Goal: Information Seeking & Learning: Learn about a topic

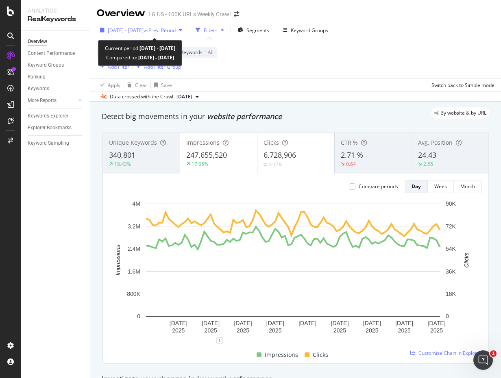
click at [176, 27] on span "vs Prev. Period" at bounding box center [159, 30] width 32 height 7
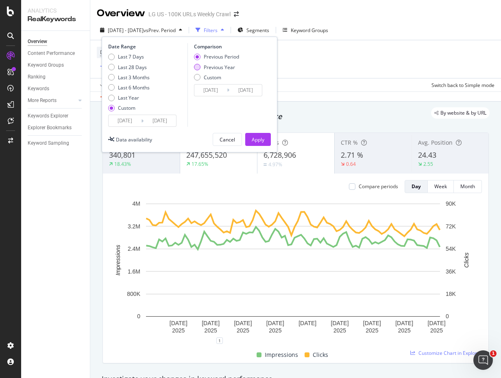
click at [197, 70] on div "Previous Year" at bounding box center [197, 67] width 7 height 7
type input "[DATE]"
click at [253, 137] on div "Apply" at bounding box center [258, 139] width 13 height 7
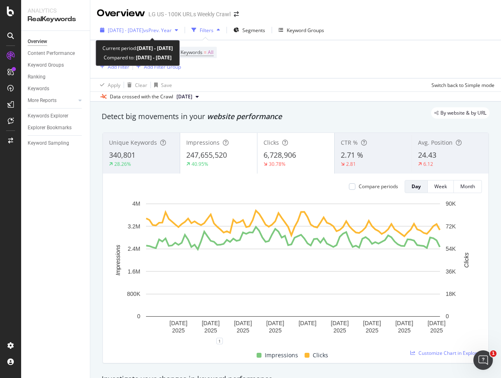
click at [172, 30] on span "vs Prev. Year" at bounding box center [157, 30] width 28 height 7
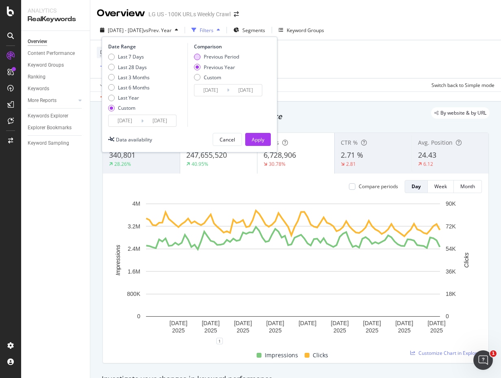
click at [196, 59] on div "Previous Period" at bounding box center [197, 57] width 7 height 7
type input "[DATE]"
click at [260, 143] on div "Apply" at bounding box center [258, 139] width 13 height 12
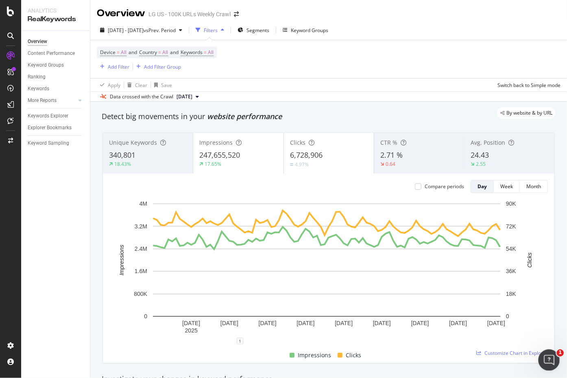
click at [552, 357] on icon "Open Intercom Messenger" at bounding box center [547, 358] width 13 height 13
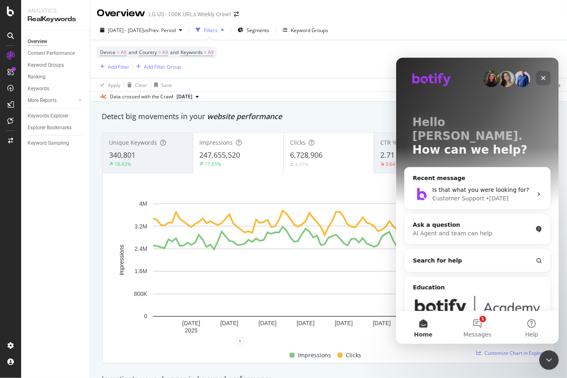
click at [545, 77] on icon "Close" at bounding box center [542, 77] width 7 height 7
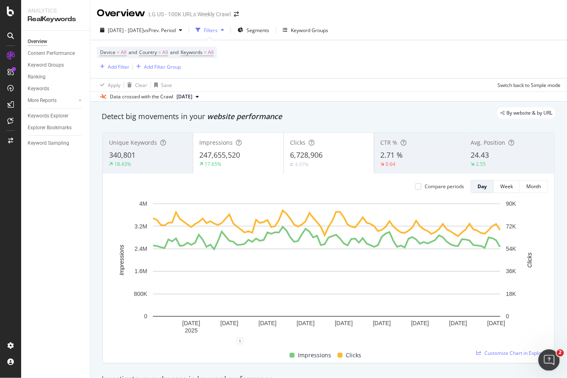
drag, startPoint x: 545, startPoint y: 360, endPoint x: 492, endPoint y: -114, distance: 476.9
click html
click at [542, 361] on icon "Open Intercom Messenger" at bounding box center [547, 358] width 13 height 13
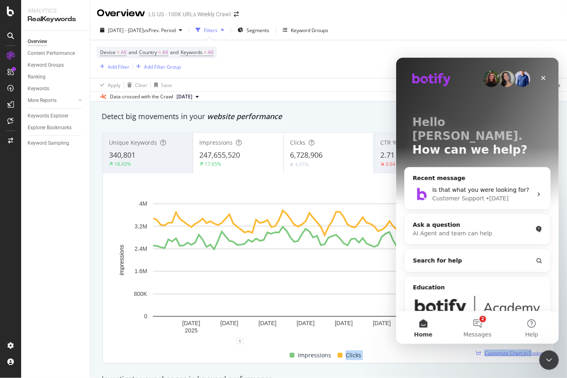
drag, startPoint x: 530, startPoint y: 348, endPoint x: 525, endPoint y: 351, distance: 5.9
click at [526, 350] on div "[DATE] [DATE] [DATE] [DATE] [DATE] [DATE] [DATE] [DATE] [DATE] 0 800K 1.6M 2.4M…" at bounding box center [328, 278] width 438 height 157
click at [380, 374] on div "Investigate your changes in keyword performance" at bounding box center [329, 379] width 454 height 11
click at [494, 352] on span "Customize Chart in Explorer" at bounding box center [515, 353] width 63 height 7
click at [545, 77] on icon "Close" at bounding box center [542, 77] width 7 height 7
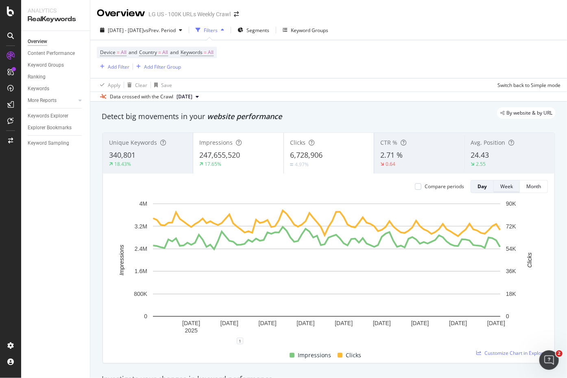
click at [500, 187] on div "Week" at bounding box center [506, 186] width 13 height 7
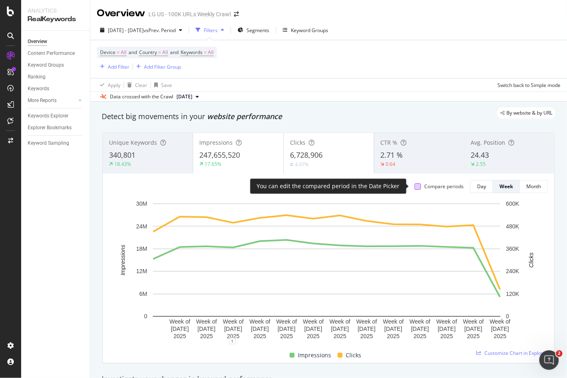
click at [414, 187] on div at bounding box center [417, 186] width 7 height 7
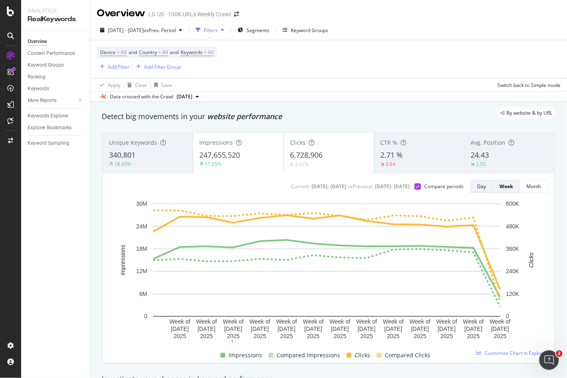
click at [470, 185] on button "Day" at bounding box center [481, 186] width 23 height 13
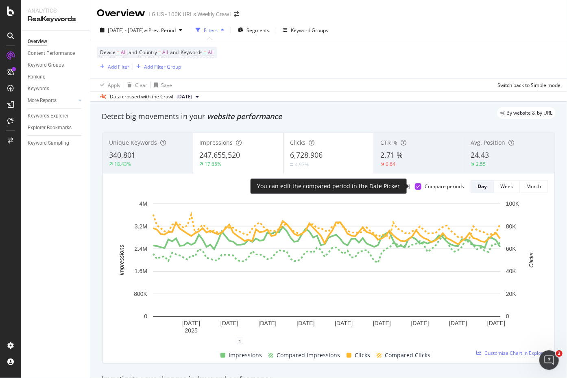
click at [408, 186] on div at bounding box center [406, 186] width 3 height 3
click at [416, 186] on icon at bounding box center [418, 187] width 4 height 4
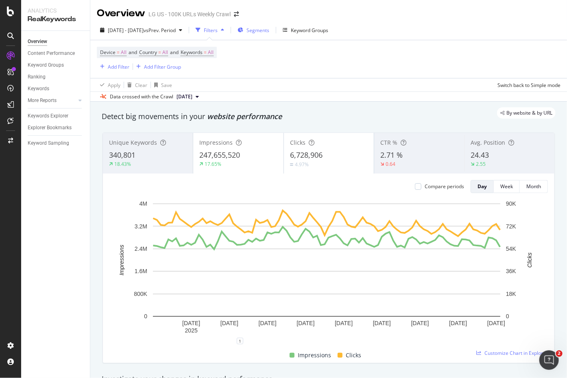
click at [243, 29] on icon "button" at bounding box center [240, 30] width 6 height 5
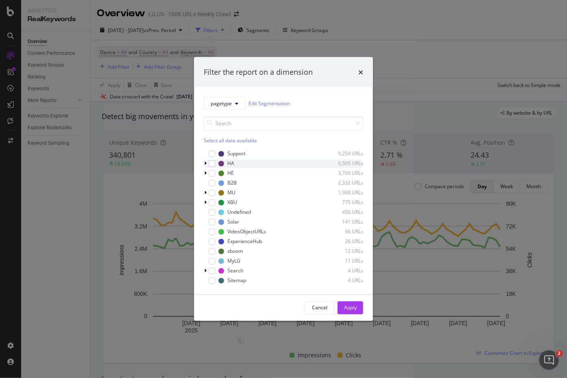
click at [204, 162] on icon "modal" at bounding box center [205, 163] width 2 height 5
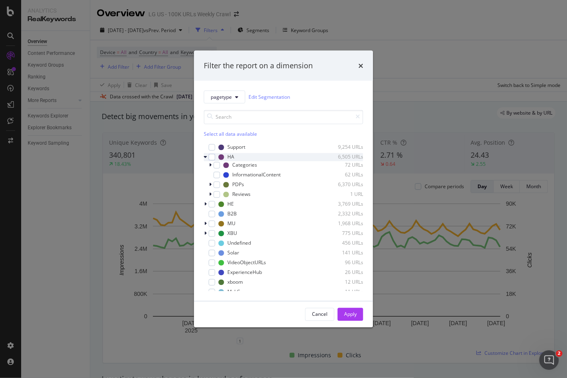
click at [205, 158] on icon "modal" at bounding box center [205, 156] width 3 height 5
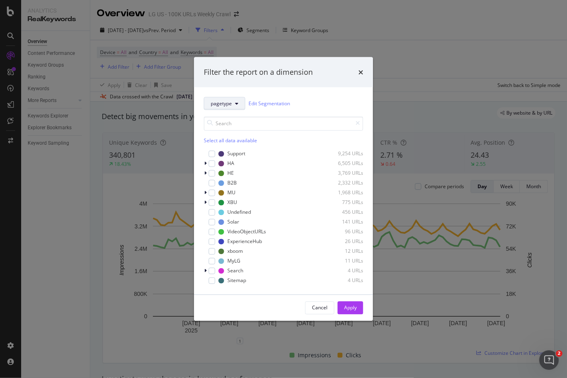
click at [222, 104] on span "pagetype" at bounding box center [221, 103] width 21 height 7
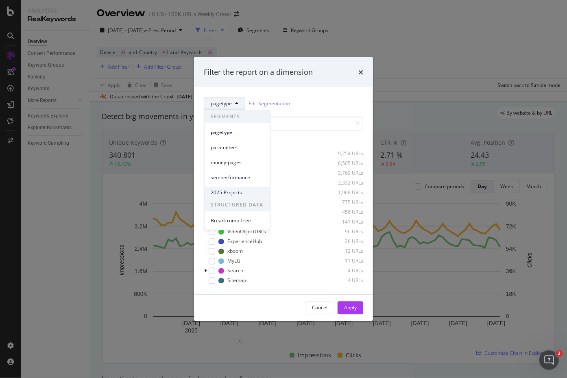
click at [225, 192] on span "2025-Projects" at bounding box center [237, 192] width 52 height 7
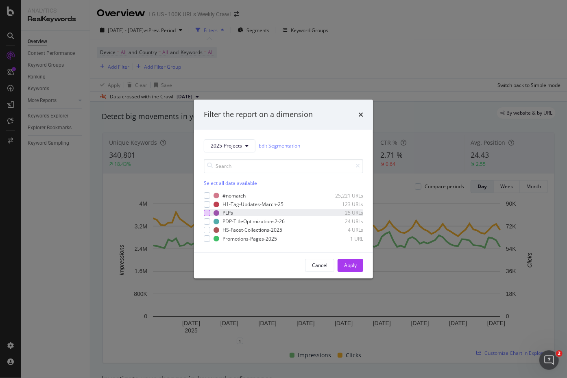
click at [209, 212] on div "modal" at bounding box center [207, 213] width 7 height 7
click at [209, 204] on div "modal" at bounding box center [207, 204] width 7 height 7
click at [351, 267] on div "Apply" at bounding box center [350, 265] width 13 height 7
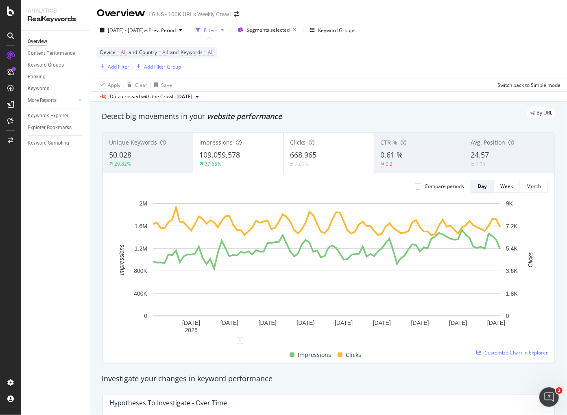
click at [192, 97] on span "[DATE]" at bounding box center [184, 96] width 16 height 7
click at [191, 126] on div "[DATE]" at bounding box center [192, 123] width 34 height 7
click at [289, 31] on span "Segments selected" at bounding box center [267, 29] width 43 height 7
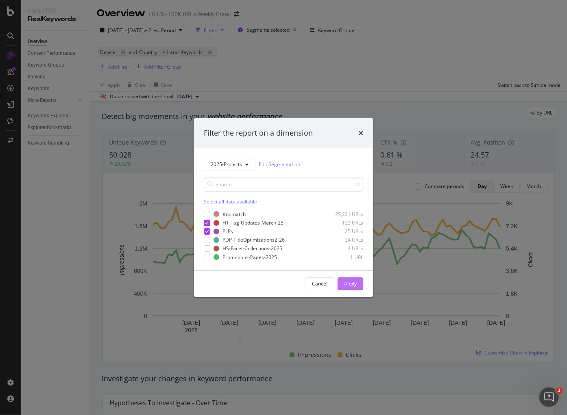
click at [347, 282] on div "Apply" at bounding box center [350, 283] width 13 height 7
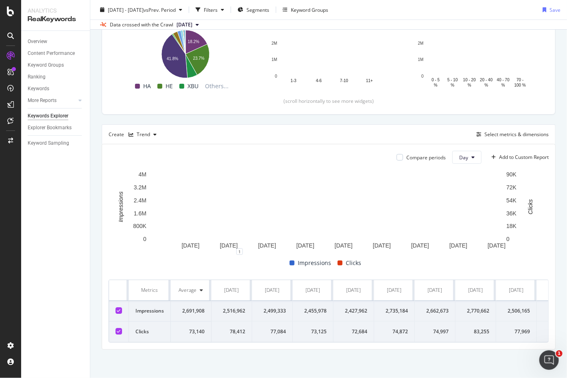
scroll to position [138, 0]
